Goal: Information Seeking & Learning: Learn about a topic

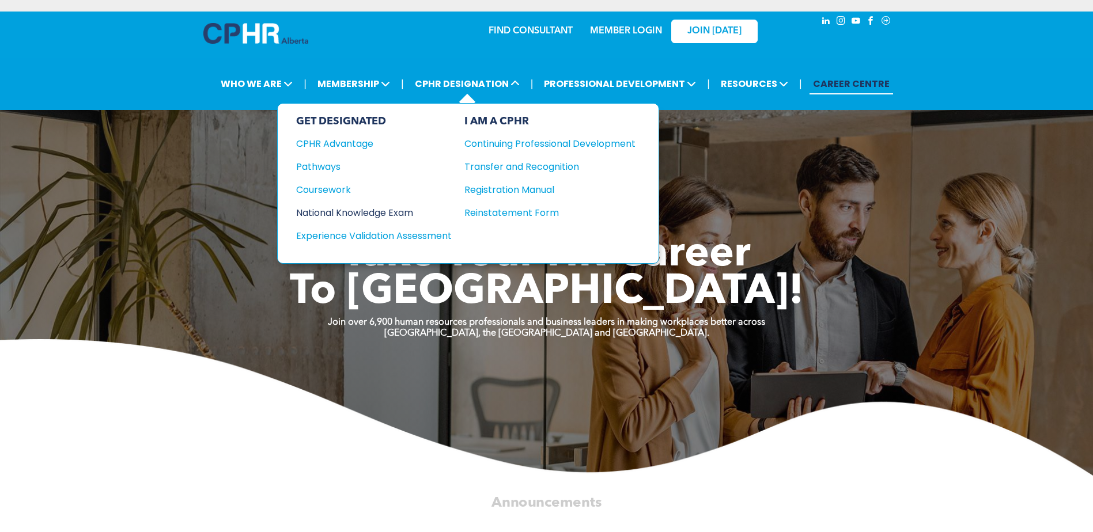
click at [336, 211] on div "National Knowledge Exam" at bounding box center [366, 213] width 140 height 14
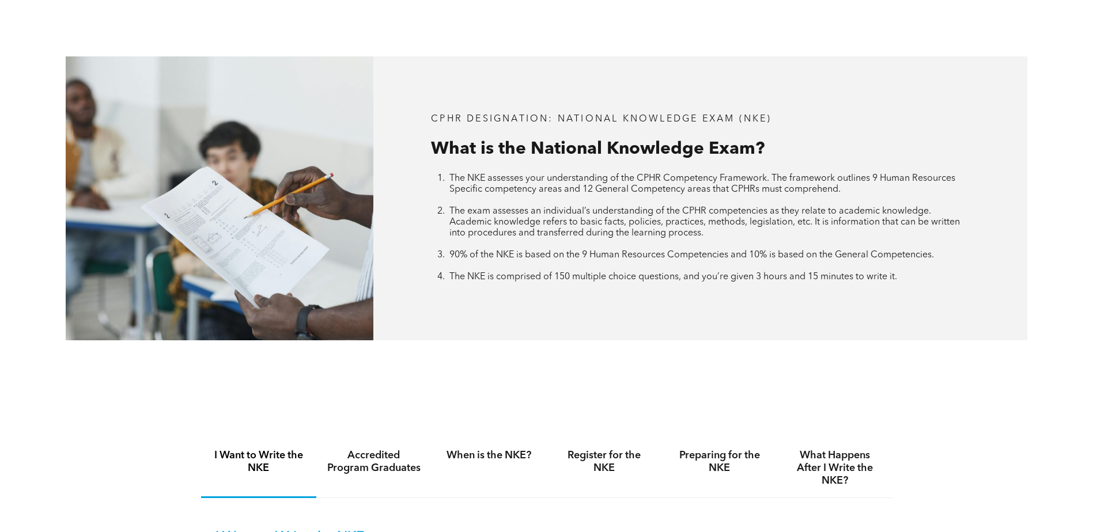
scroll to position [518, 0]
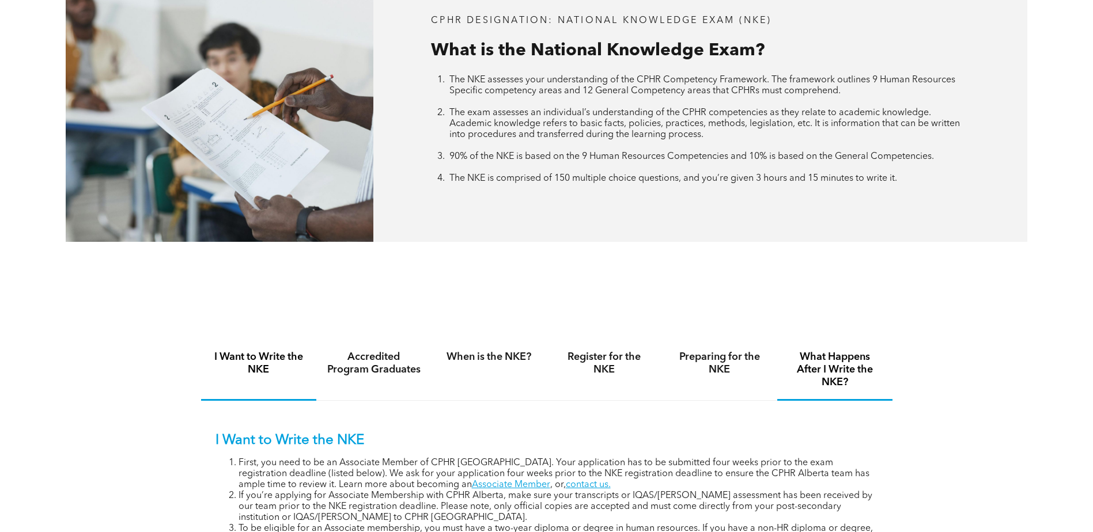
click at [847, 365] on h4 "What Happens After I Write the NKE?" at bounding box center [834, 370] width 94 height 38
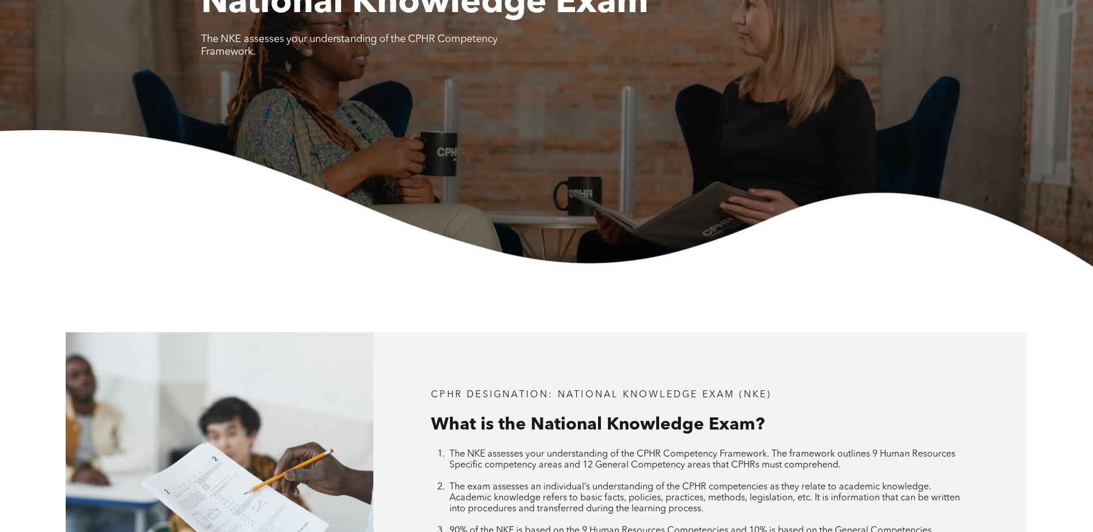
scroll to position [0, 0]
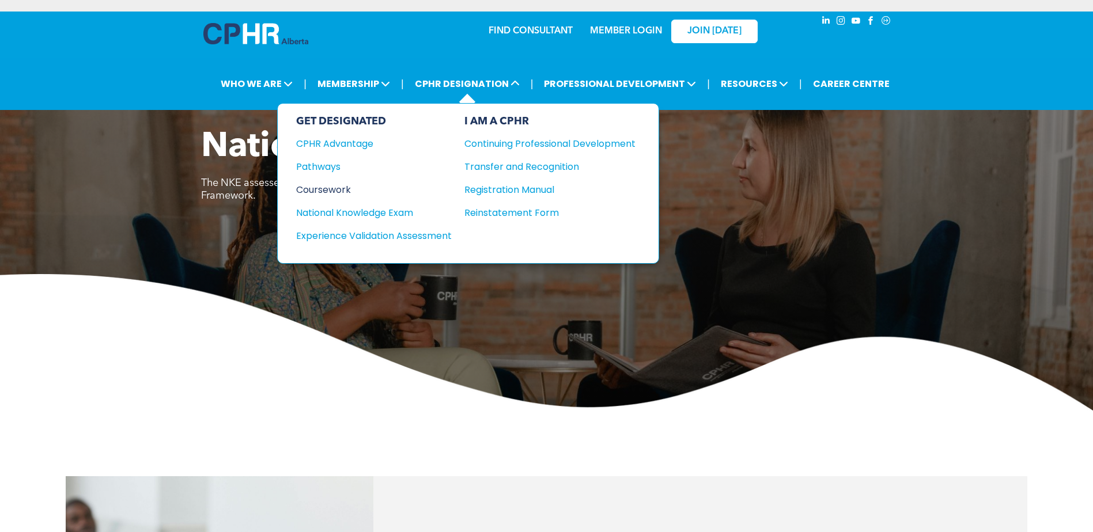
click at [345, 187] on div "Coursework" at bounding box center [366, 190] width 140 height 14
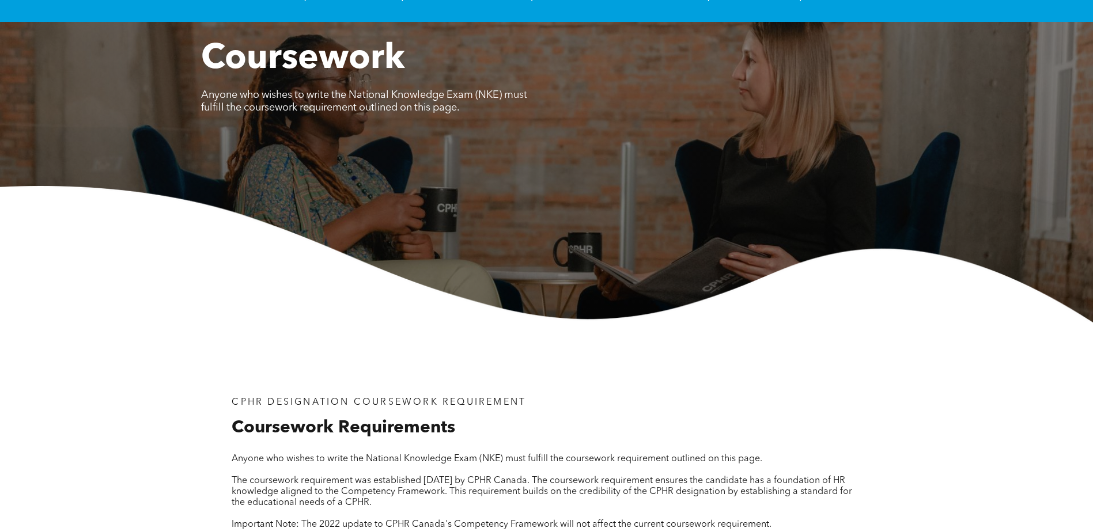
scroll to position [58, 0]
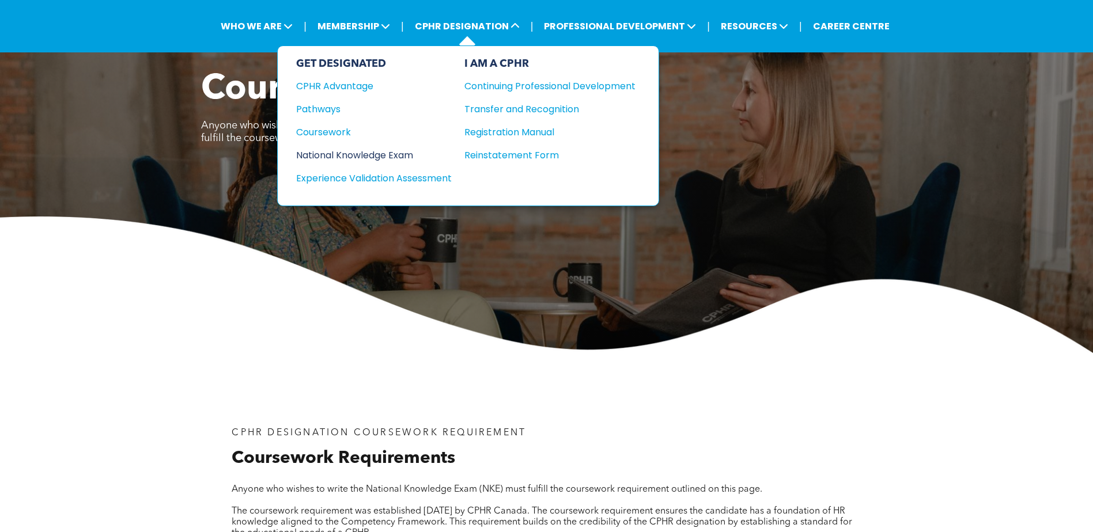
click at [381, 157] on div "National Knowledge Exam" at bounding box center [366, 155] width 140 height 14
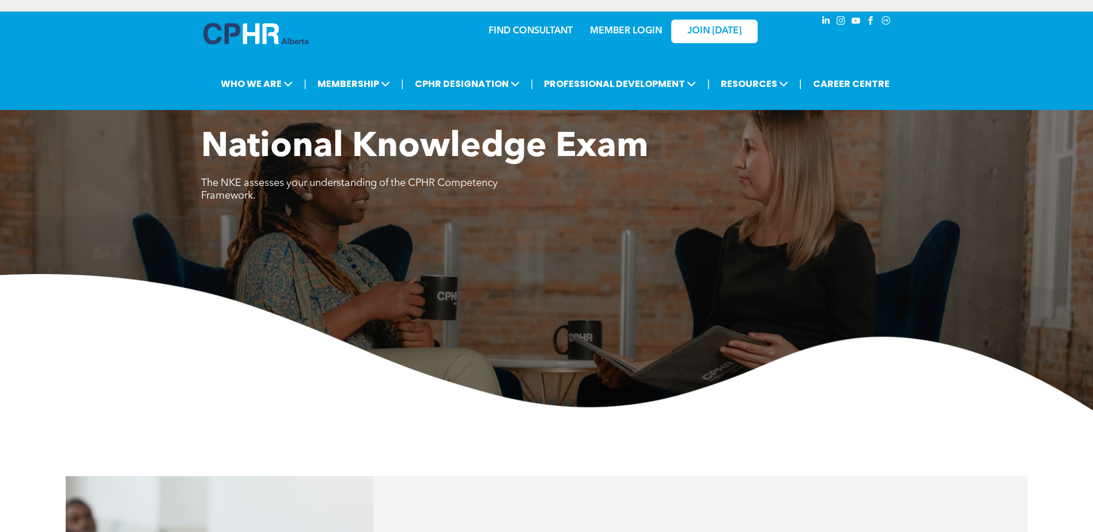
click at [270, 269] on div "National Knowledge Exam The NKE assesses your understanding of the CPHR Compete…" at bounding box center [546, 269] width 1093 height 284
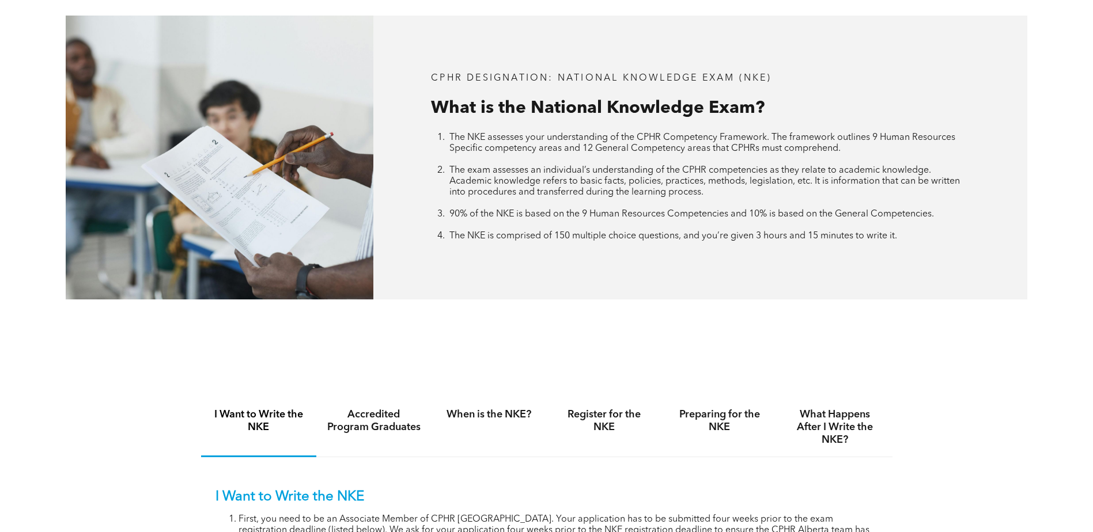
scroll to position [691, 0]
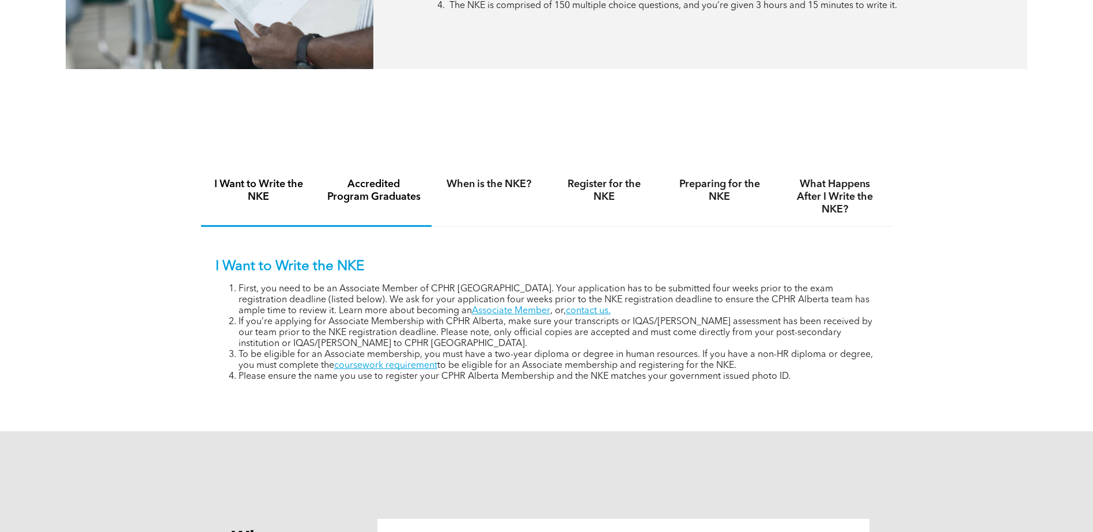
click at [378, 186] on h4 "Accredited Program Graduates" at bounding box center [374, 190] width 94 height 25
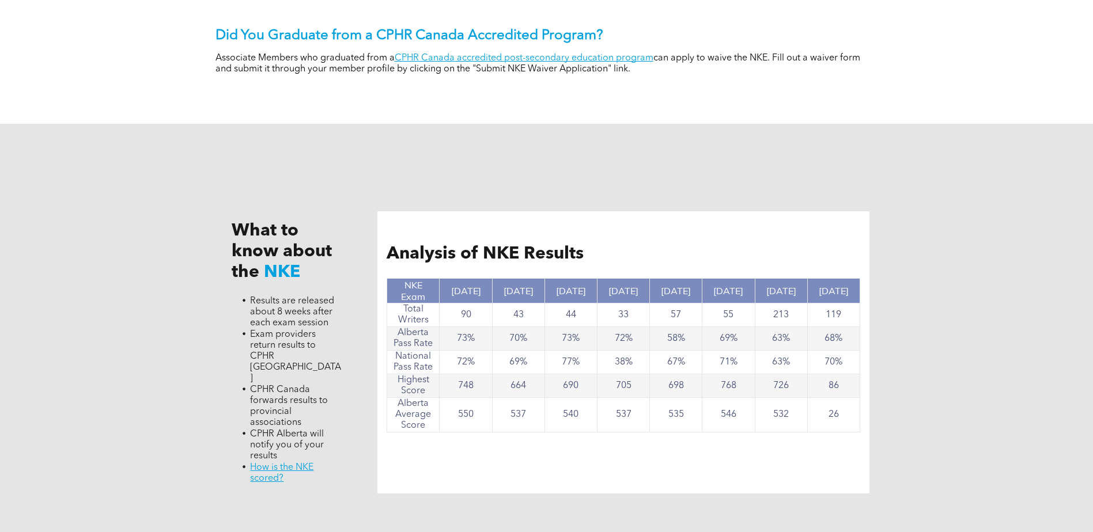
scroll to position [922, 0]
click at [539, 55] on link "CPHR Canada accredited post-secondary education program" at bounding box center [524, 58] width 259 height 9
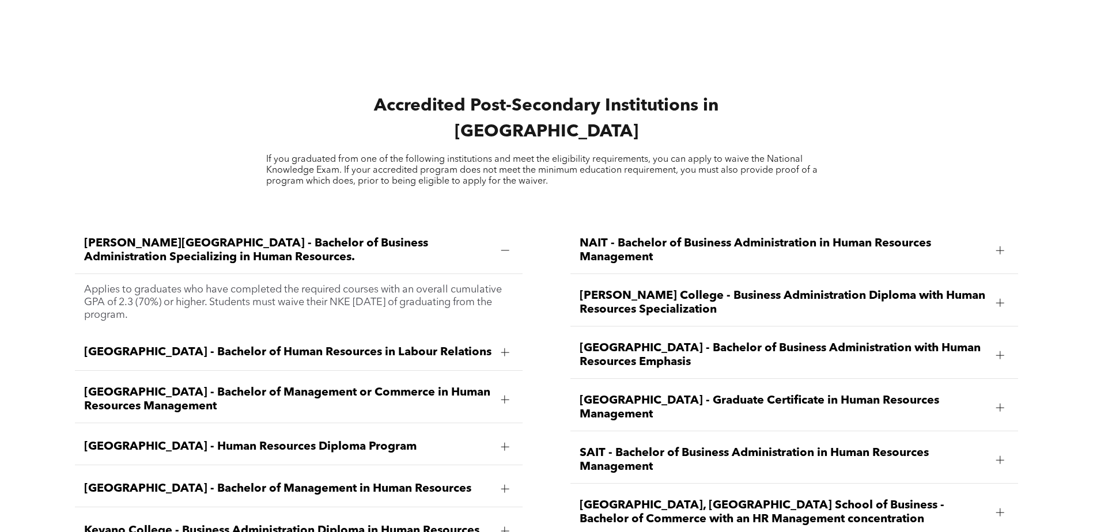
scroll to position [1728, 0]
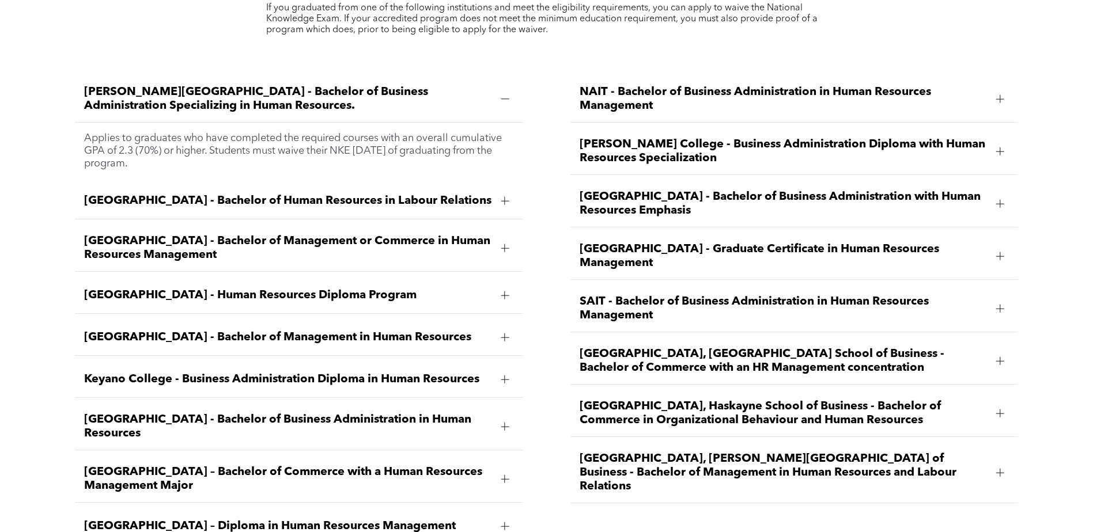
click at [641, 400] on span "University of Calgary, Haskayne School of Business - Bachelor of Commerce in Or…" at bounding box center [784, 414] width 408 height 28
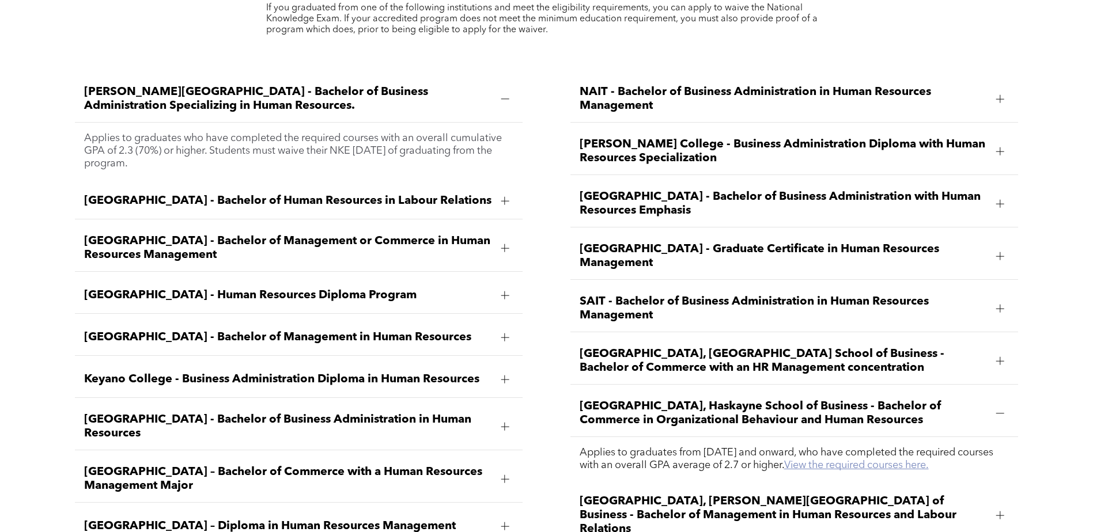
click at [929, 460] on link "View the required courses here." at bounding box center [856, 465] width 145 height 10
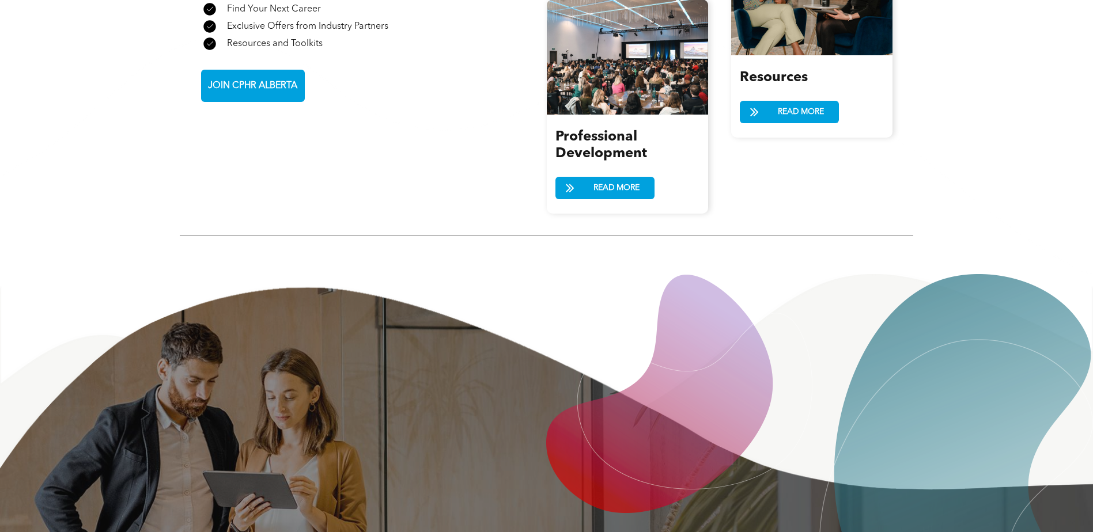
scroll to position [1210, 0]
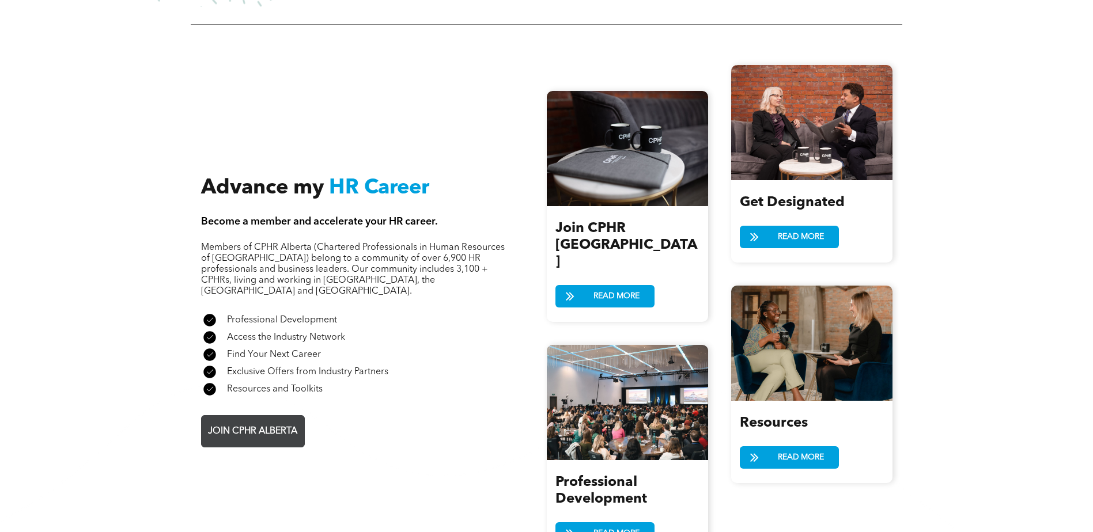
click at [259, 421] on span "JOIN CPHR ALBERTA" at bounding box center [252, 432] width 97 height 22
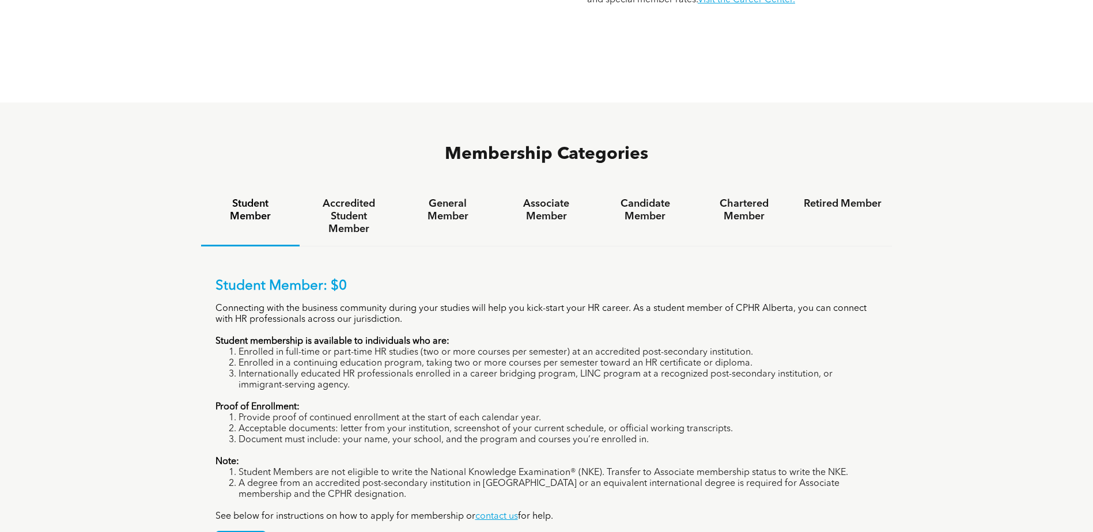
scroll to position [806, 0]
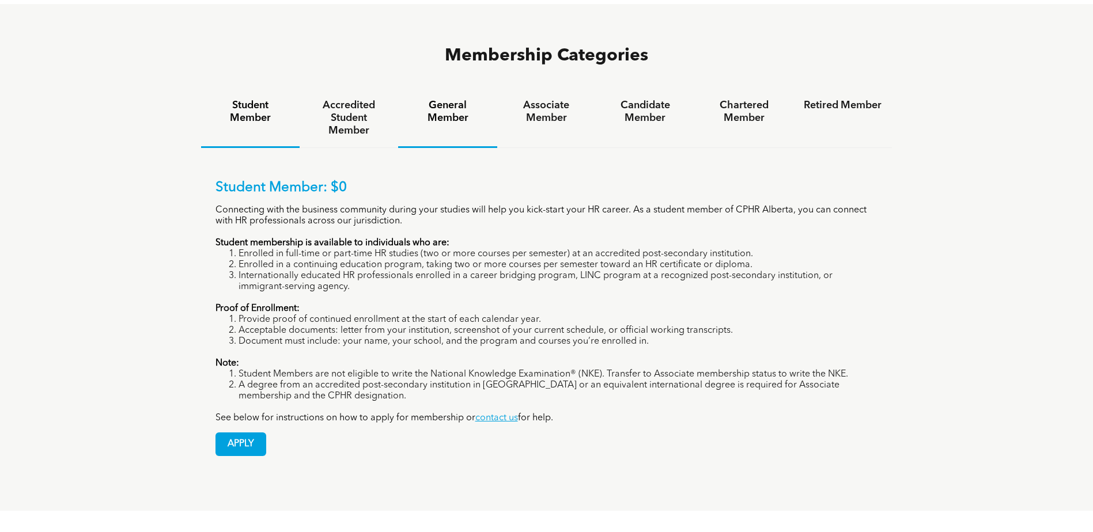
click at [468, 99] on h4 "General Member" at bounding box center [447, 111] width 78 height 25
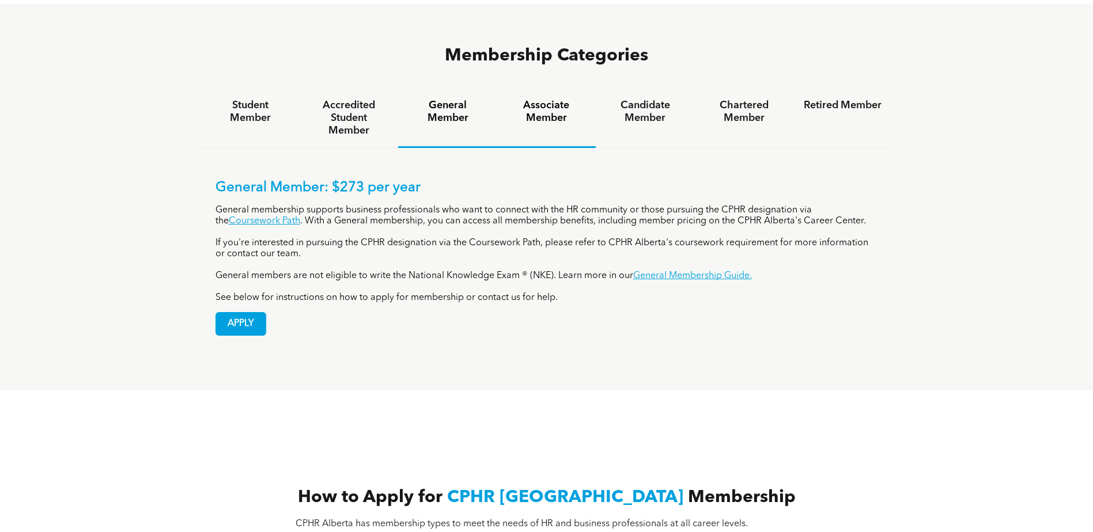
click at [563, 99] on h4 "Associate Member" at bounding box center [547, 111] width 78 height 25
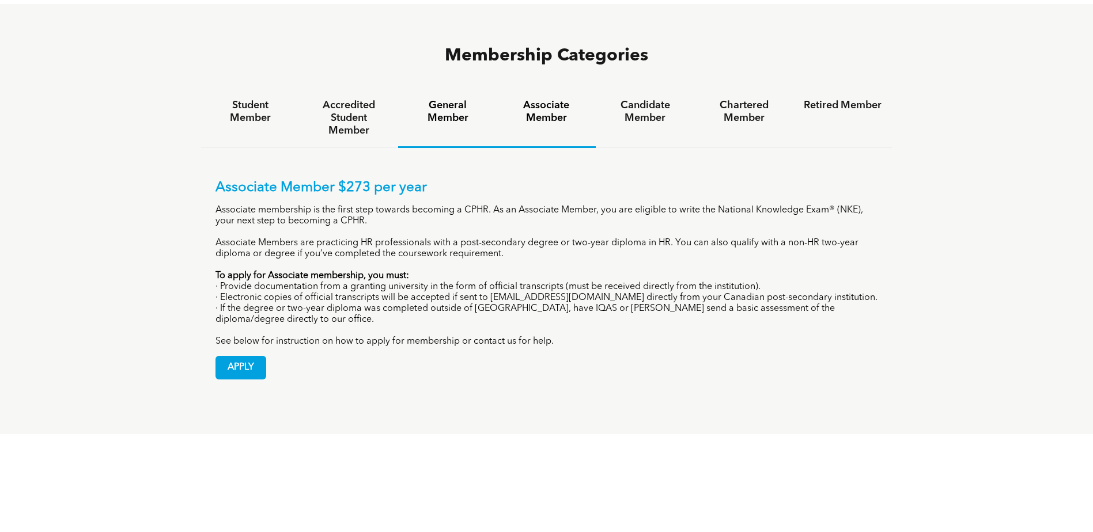
click at [471, 99] on h4 "General Member" at bounding box center [447, 111] width 78 height 25
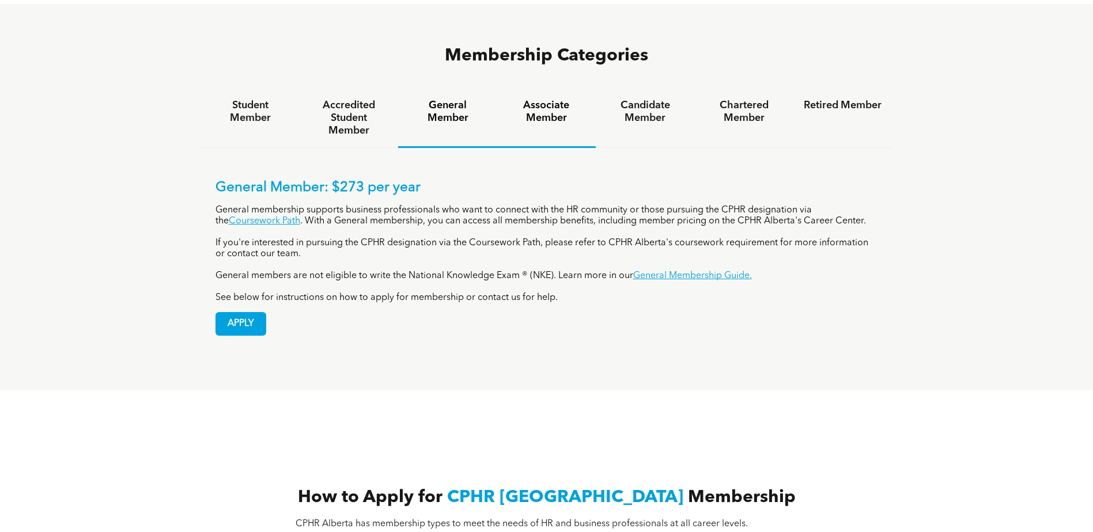
click at [574, 99] on h4 "Associate Member" at bounding box center [547, 111] width 78 height 25
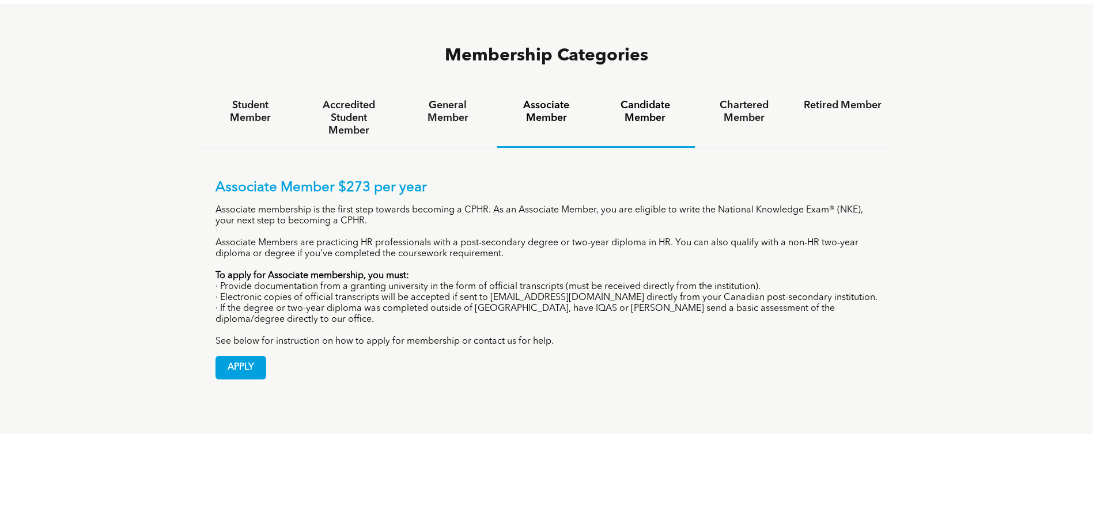
click at [683, 99] on h4 "Candidate Member" at bounding box center [645, 111] width 78 height 25
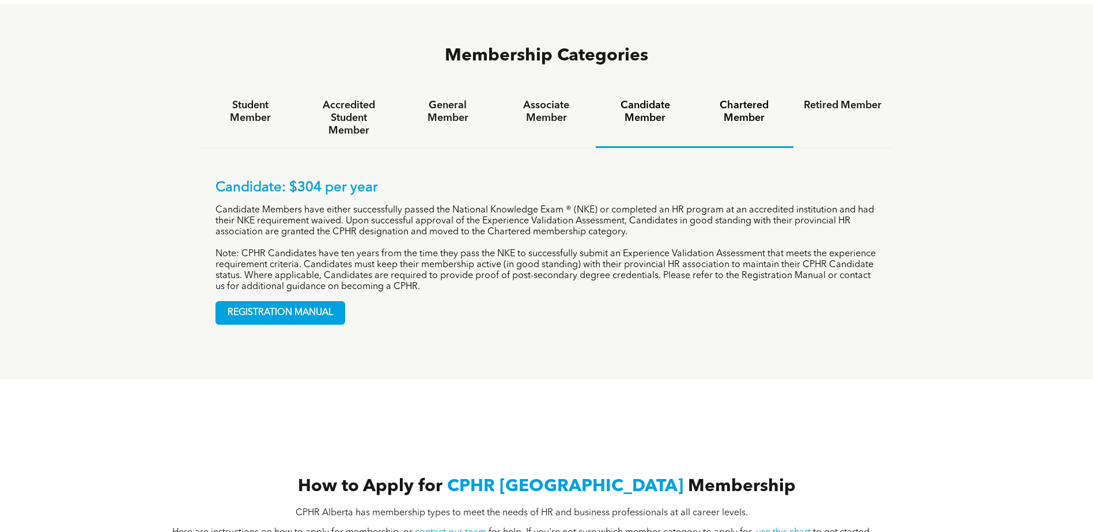
click at [743, 99] on h4 "Chartered Member" at bounding box center [744, 111] width 78 height 25
